Goal: Information Seeking & Learning: Learn about a topic

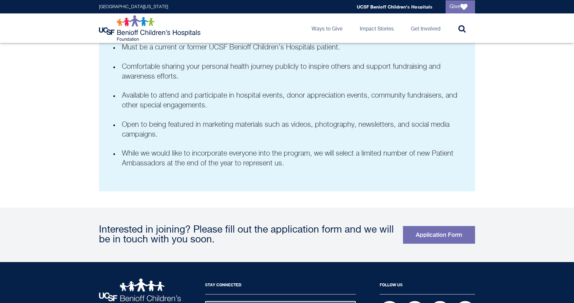
scroll to position [399, 0]
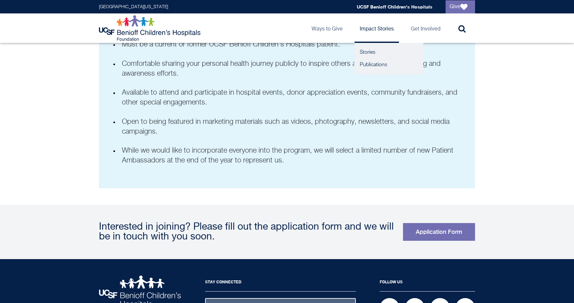
click at [374, 27] on link "Impact Stories" at bounding box center [377, 28] width 45 height 30
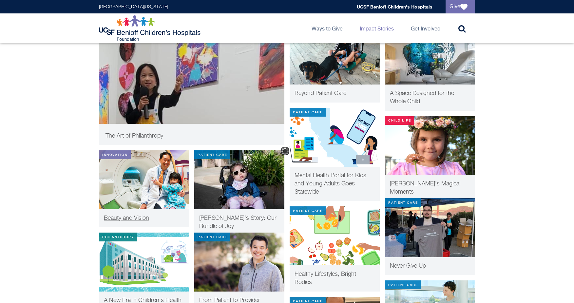
scroll to position [205, 0]
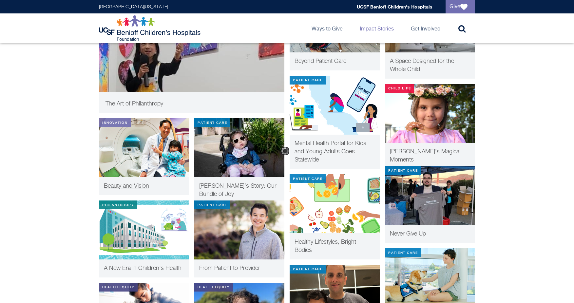
click at [150, 151] on img at bounding box center [144, 147] width 90 height 59
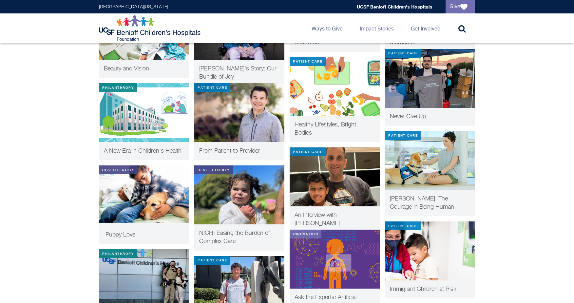
scroll to position [133, 0]
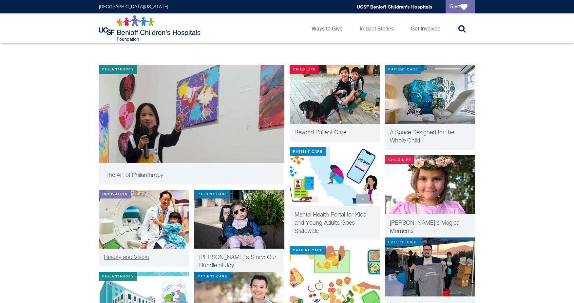
click at [150, 219] on img at bounding box center [144, 219] width 90 height 59
